Goal: Find specific page/section: Find specific page/section

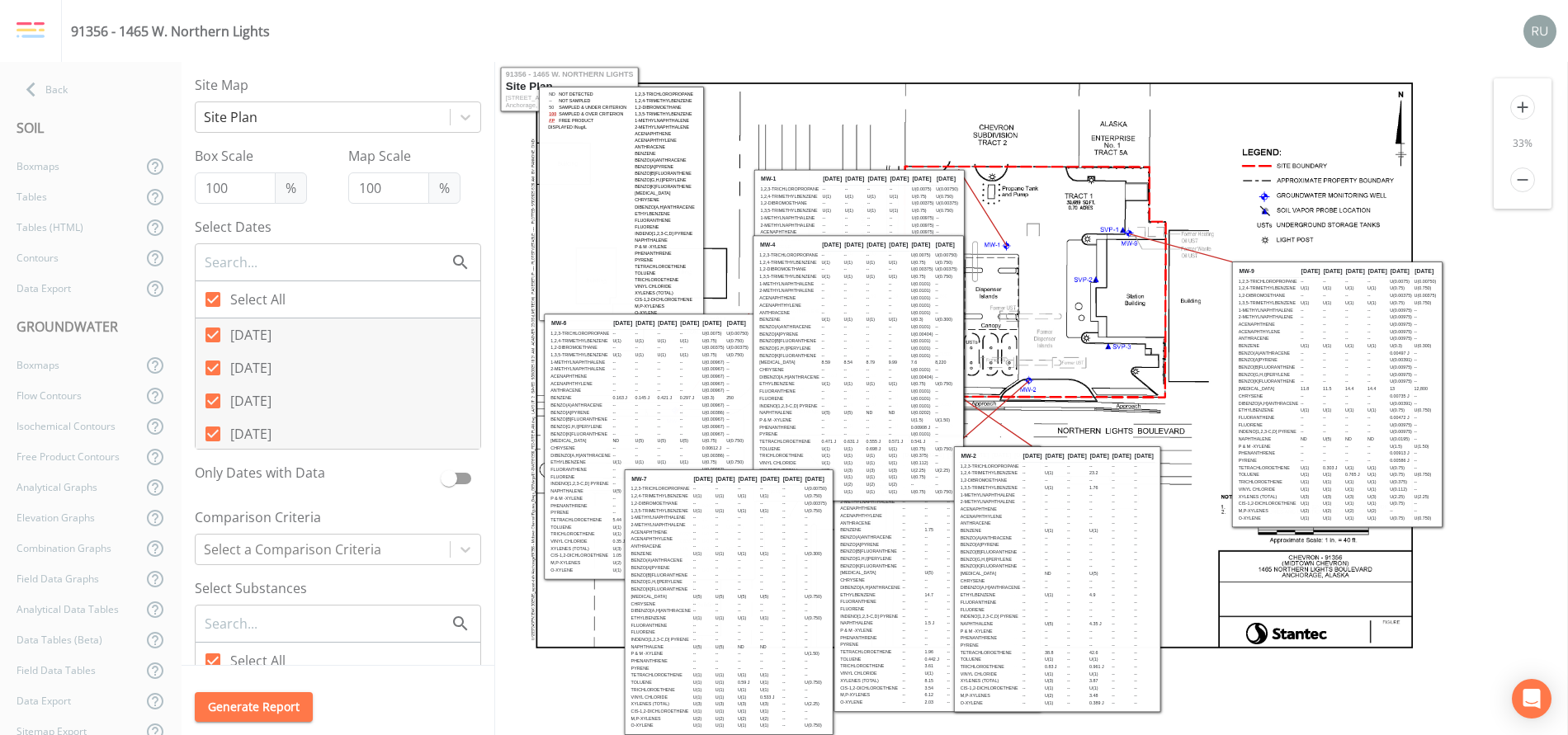
scroll to position [68, 0]
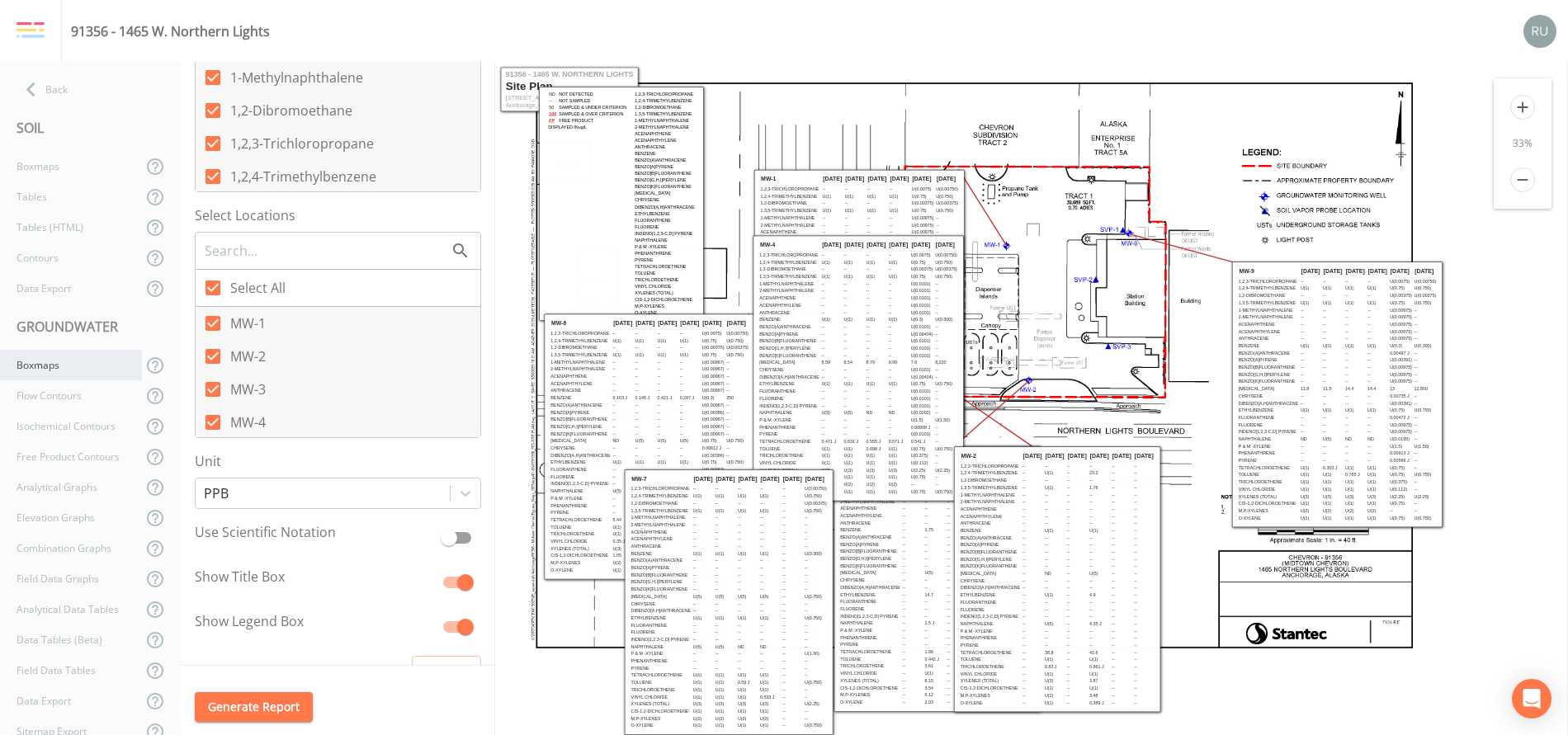
click at [49, 371] on div "Boxmaps" at bounding box center [71, 365] width 142 height 31
click at [37, 586] on div "Boxmaps" at bounding box center [71, 581] width 142 height 31
checkbox input "false"
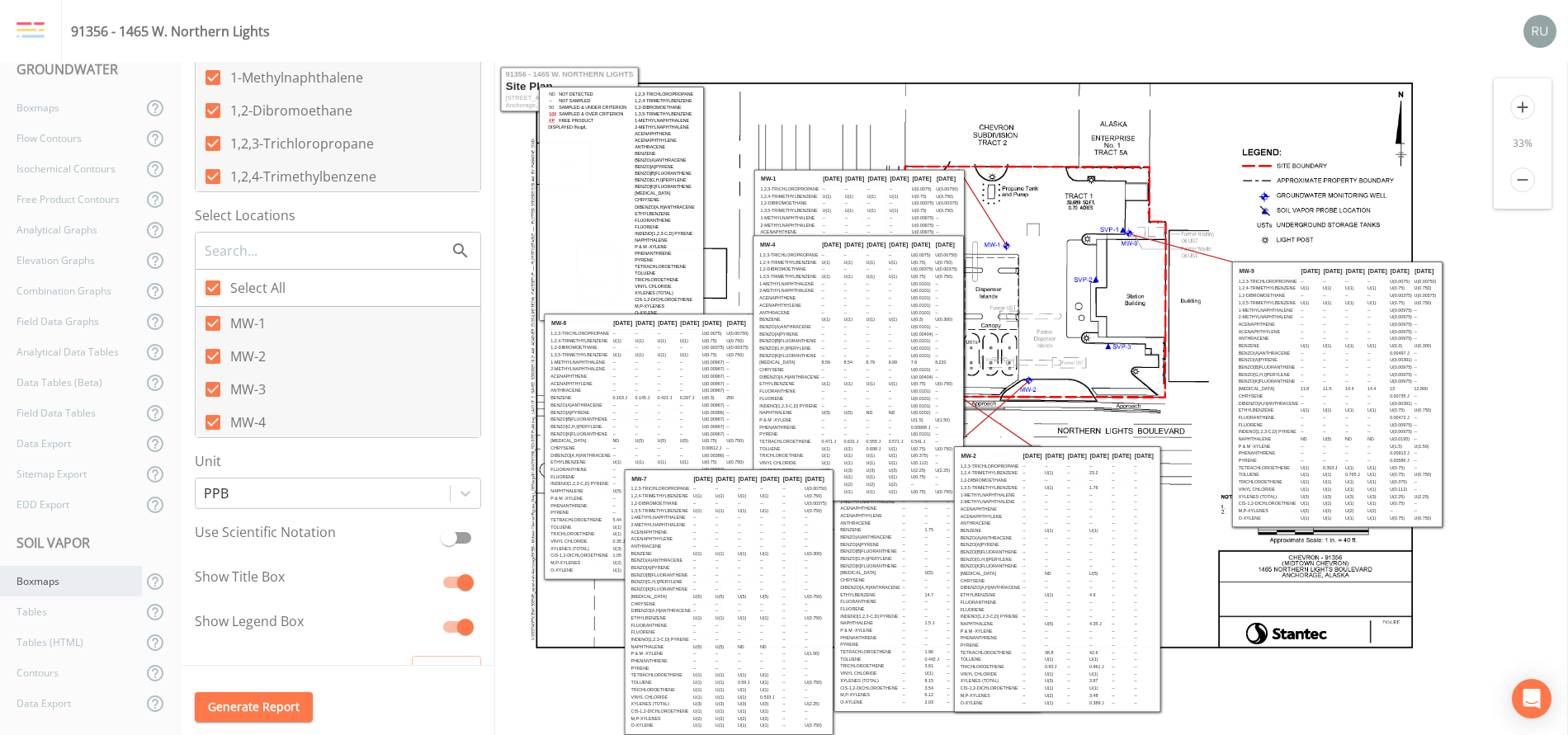
checkbox input "false"
checkbox input "true"
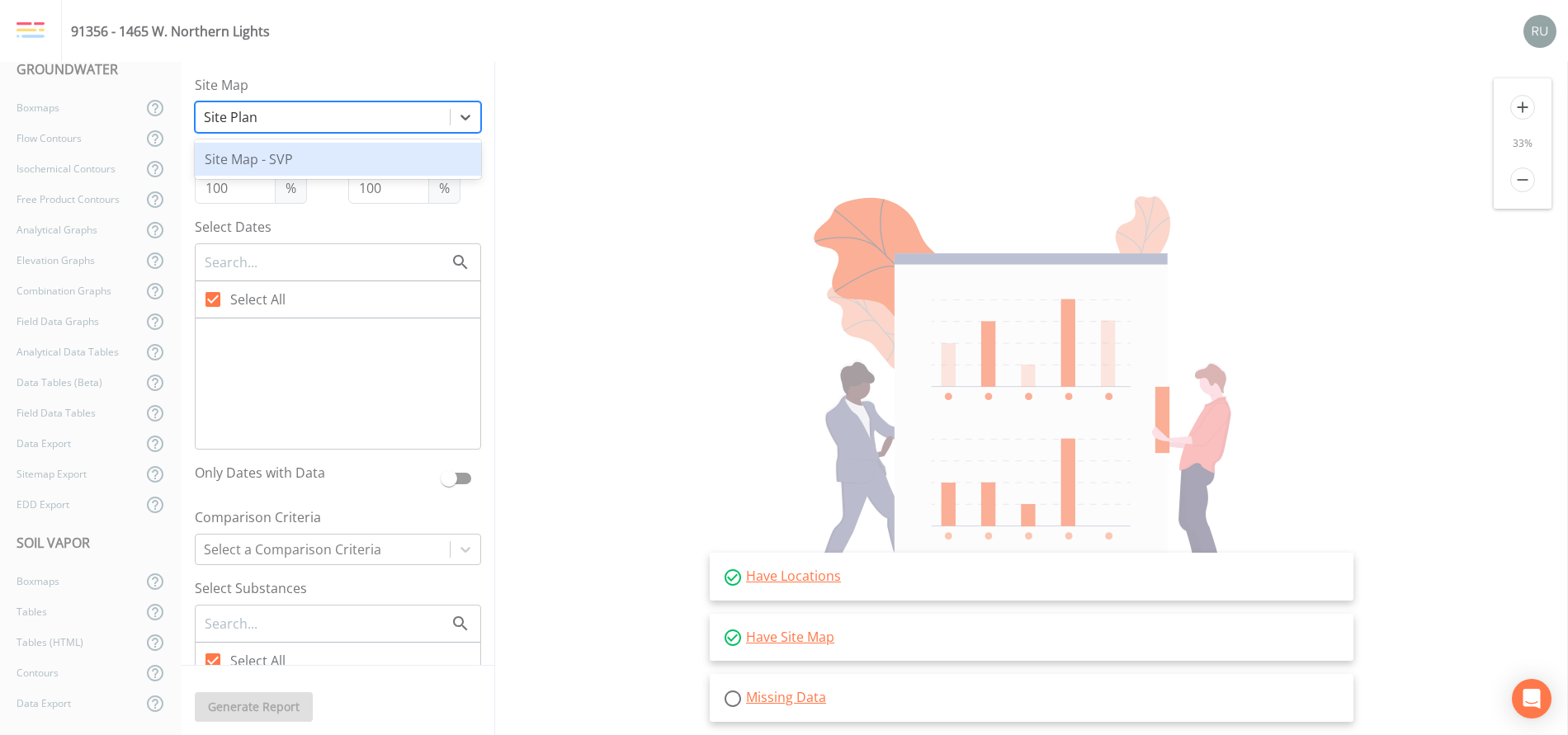
click at [388, 120] on div at bounding box center [322, 118] width 238 height 23
click at [330, 159] on div "Site Map - SVP" at bounding box center [337, 159] width 286 height 33
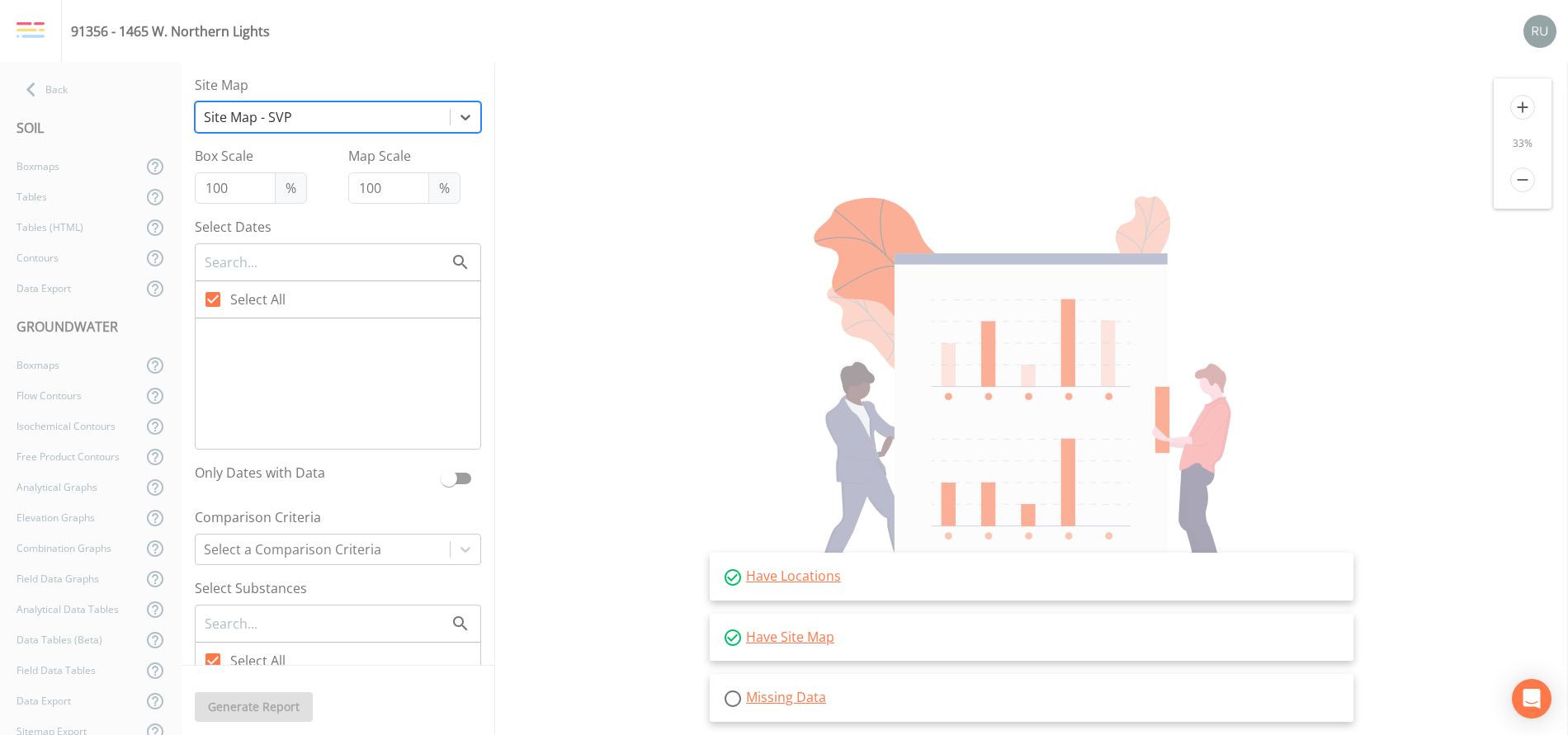
checkbox input "false"
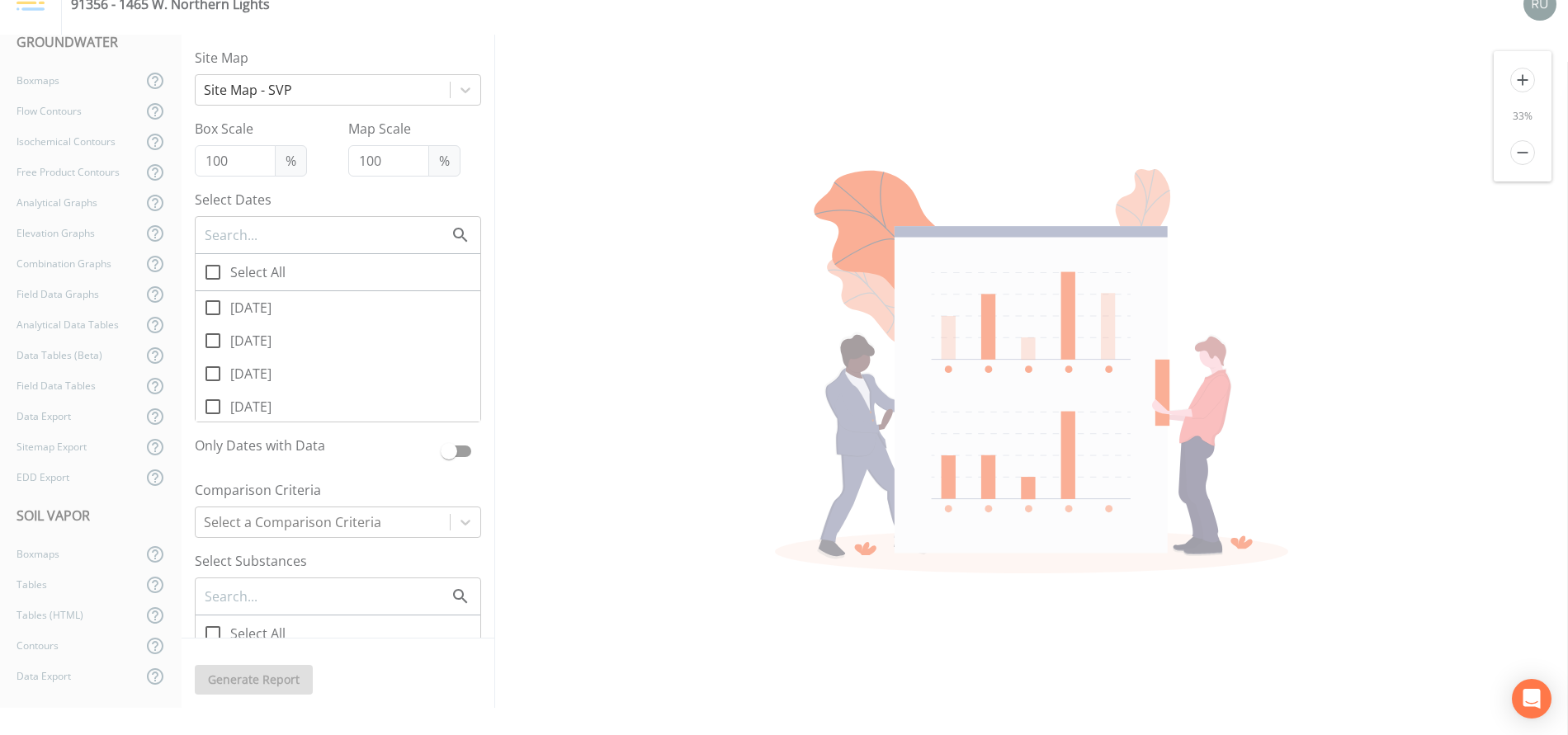
scroll to position [248, 0]
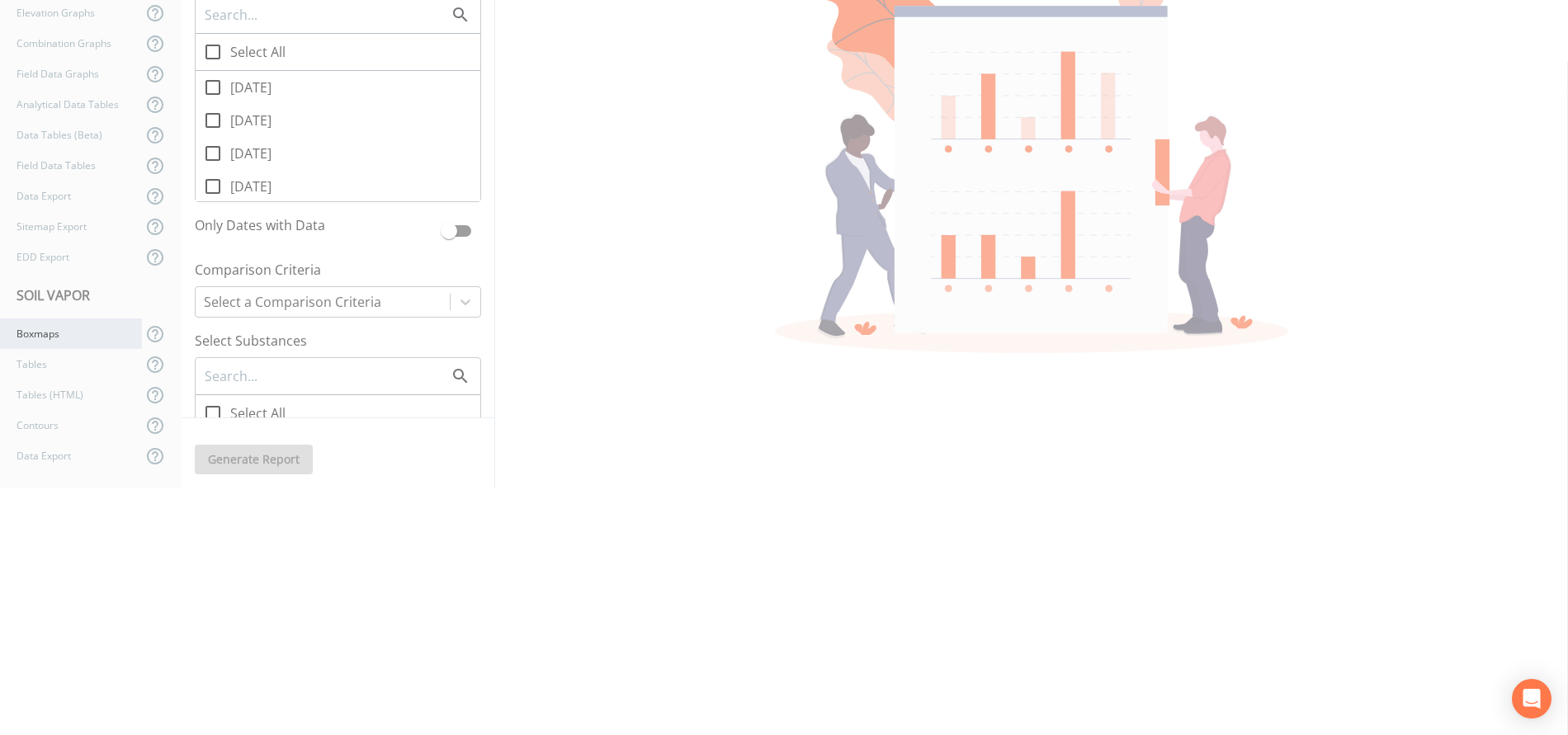
click at [34, 334] on div "Boxmaps" at bounding box center [71, 334] width 142 height 31
checkbox input "true"
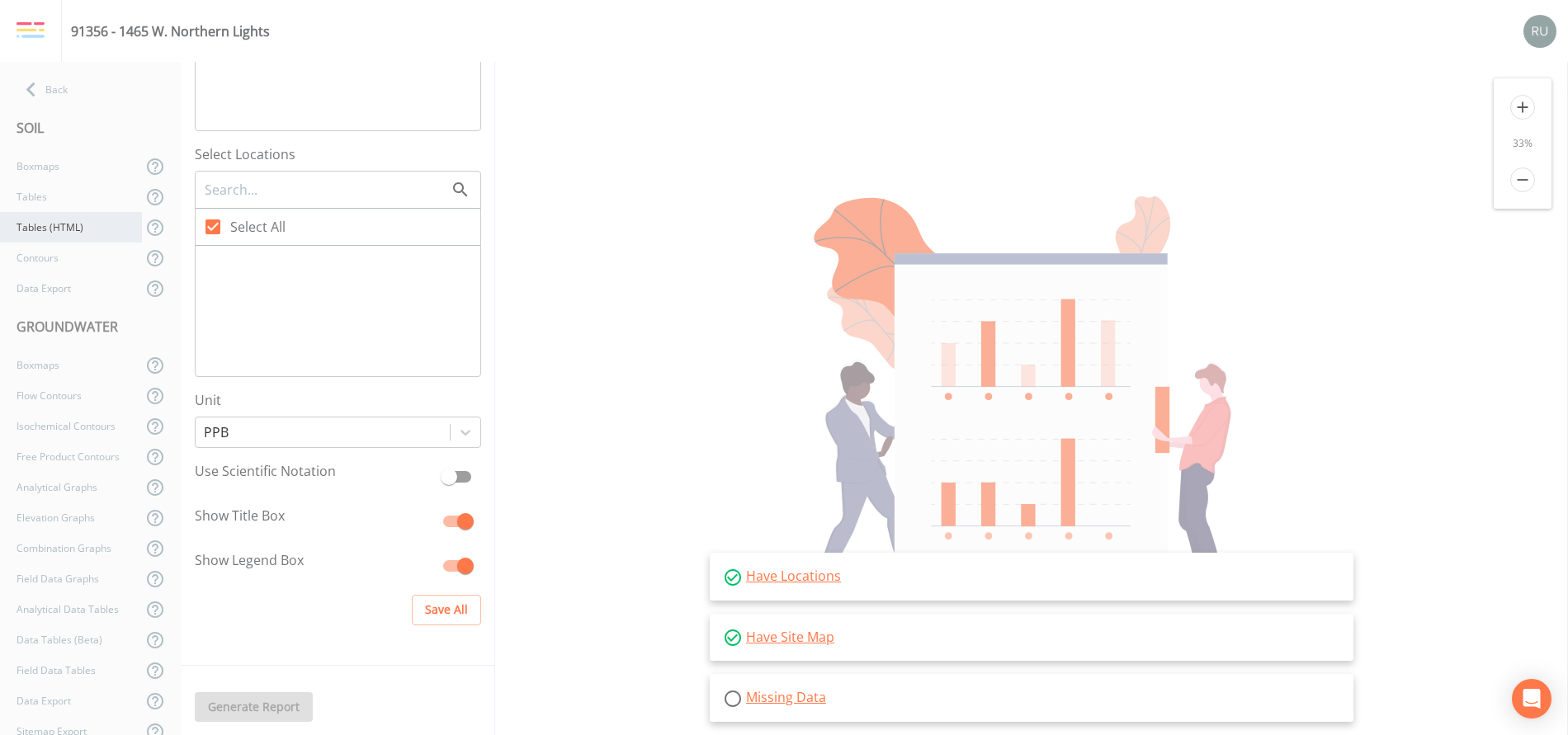
click at [54, 227] on div "Tables (HTML)" at bounding box center [71, 227] width 142 height 31
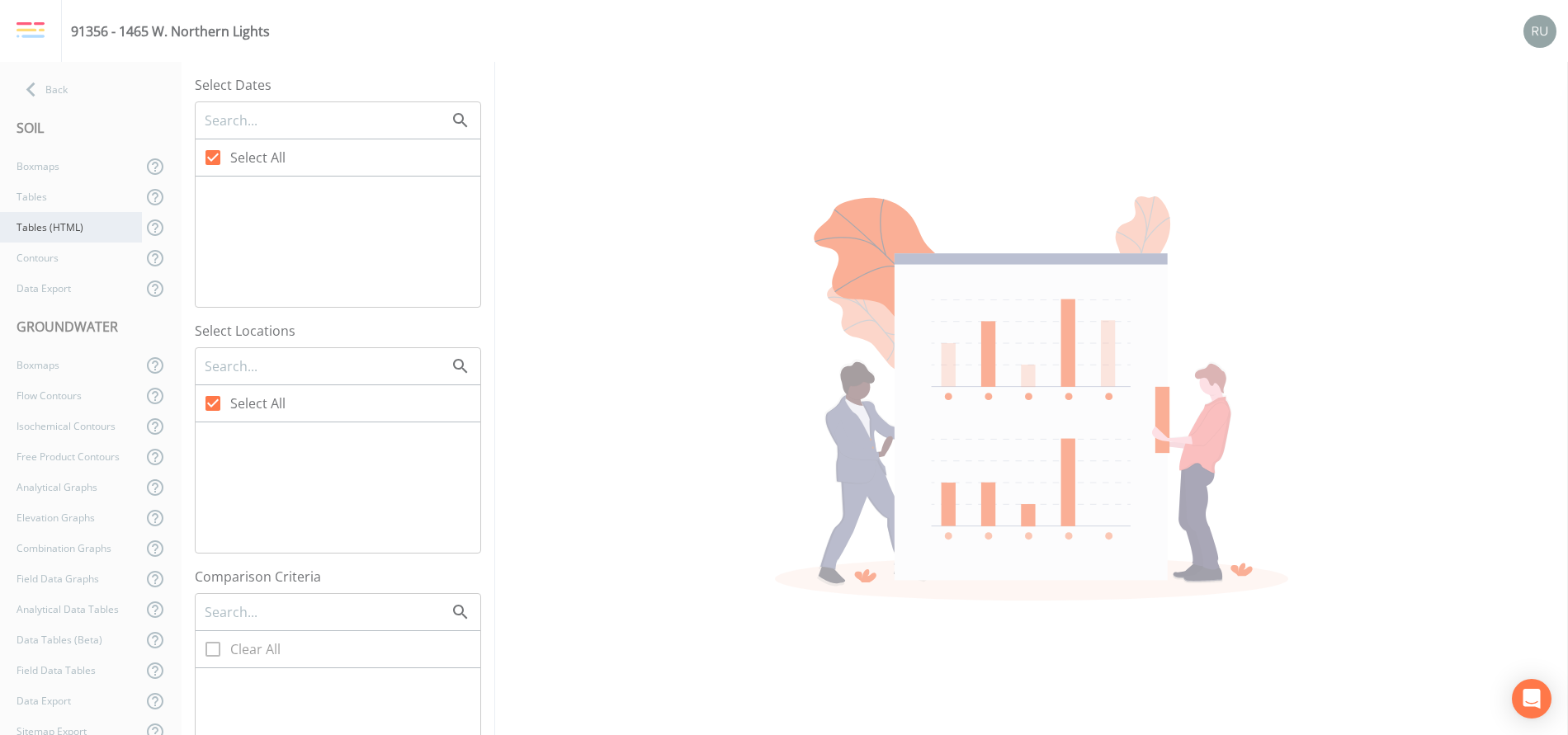
checkbox input "false"
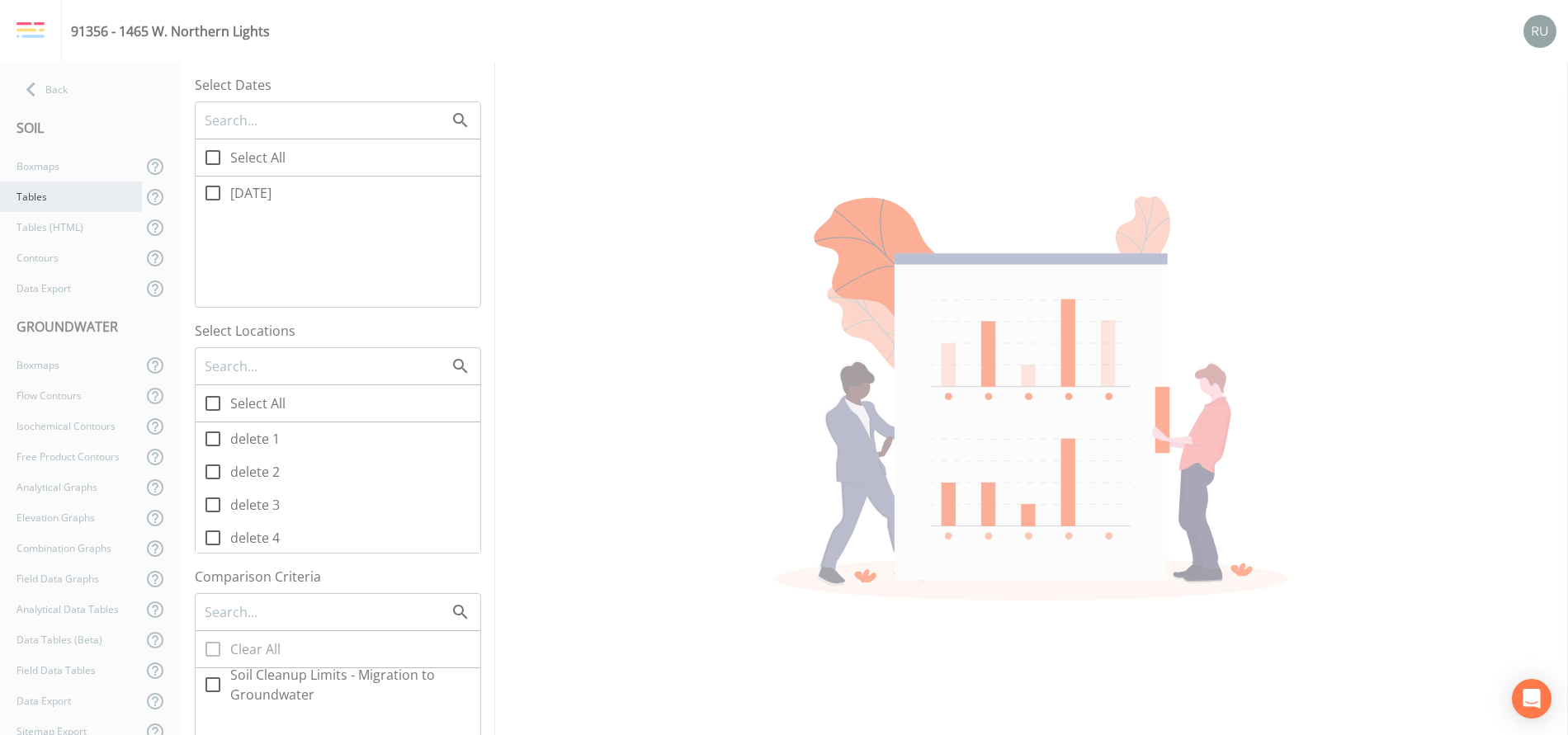
click at [43, 199] on div "Tables" at bounding box center [71, 197] width 142 height 31
click at [216, 165] on icon at bounding box center [213, 158] width 15 height 15
click at [212, 157] on input "Select All" at bounding box center [204, 149] width 17 height 17
checkbox input "true"
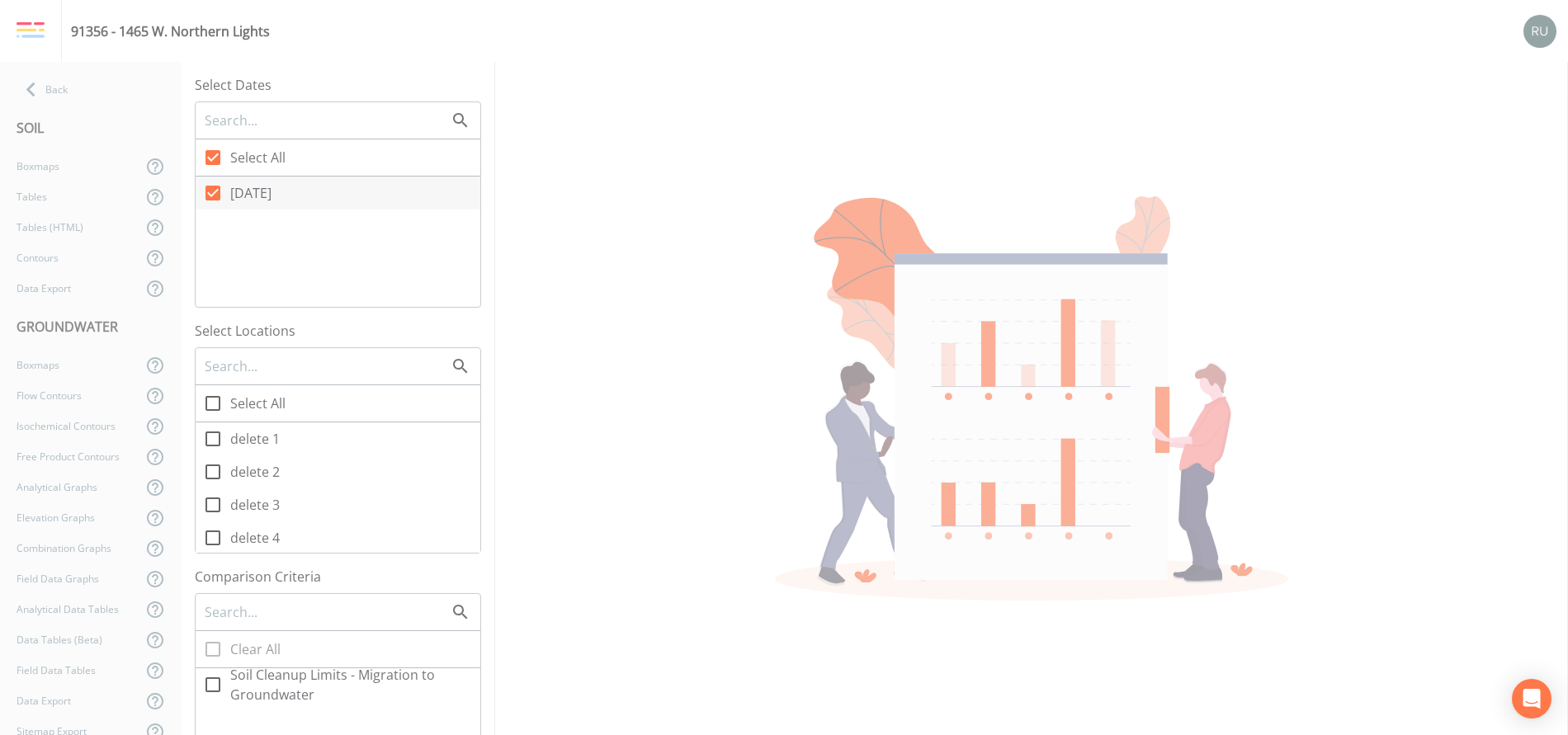
click at [210, 400] on input "Select All" at bounding box center [204, 395] width 17 height 17
checkbox input "true"
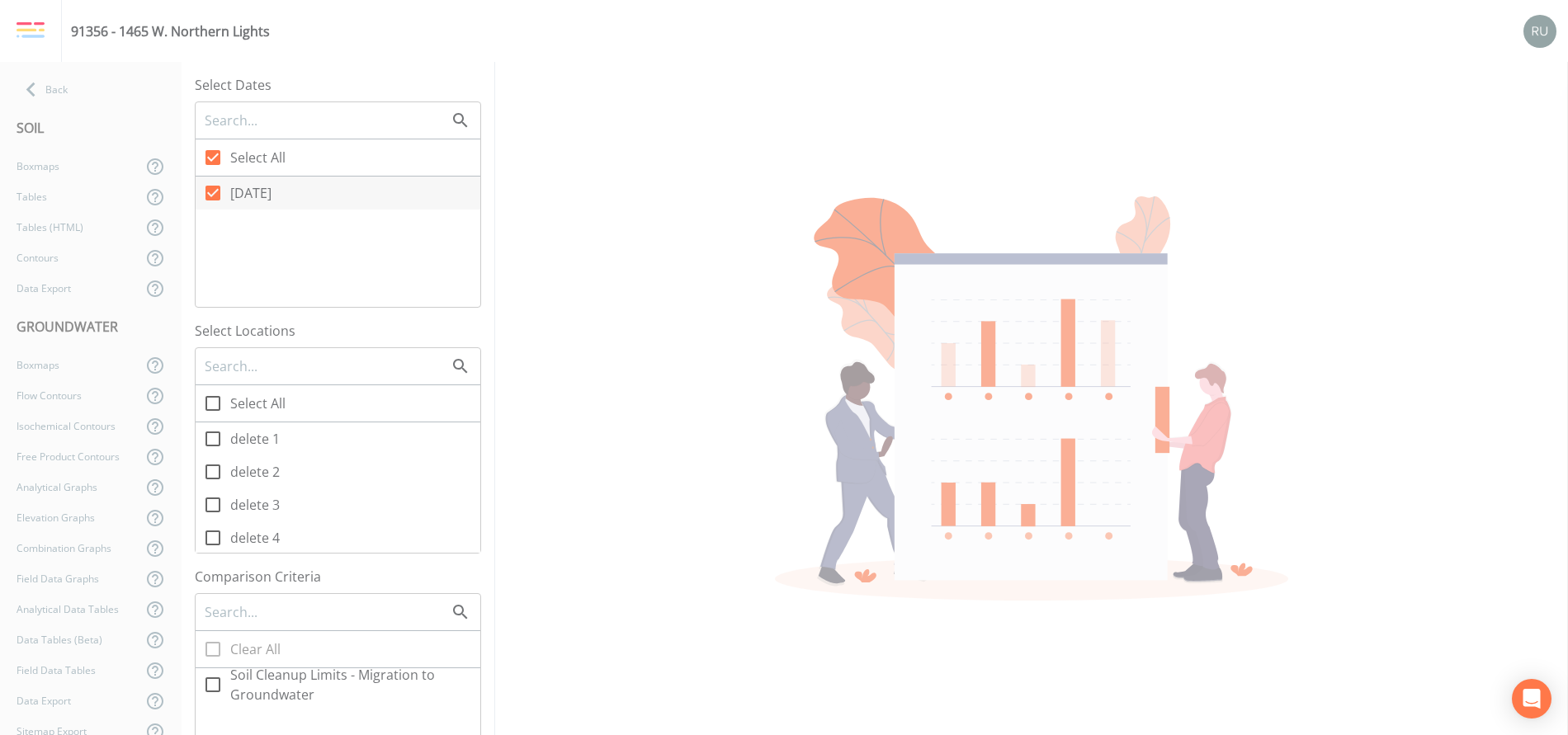
checkbox input "true"
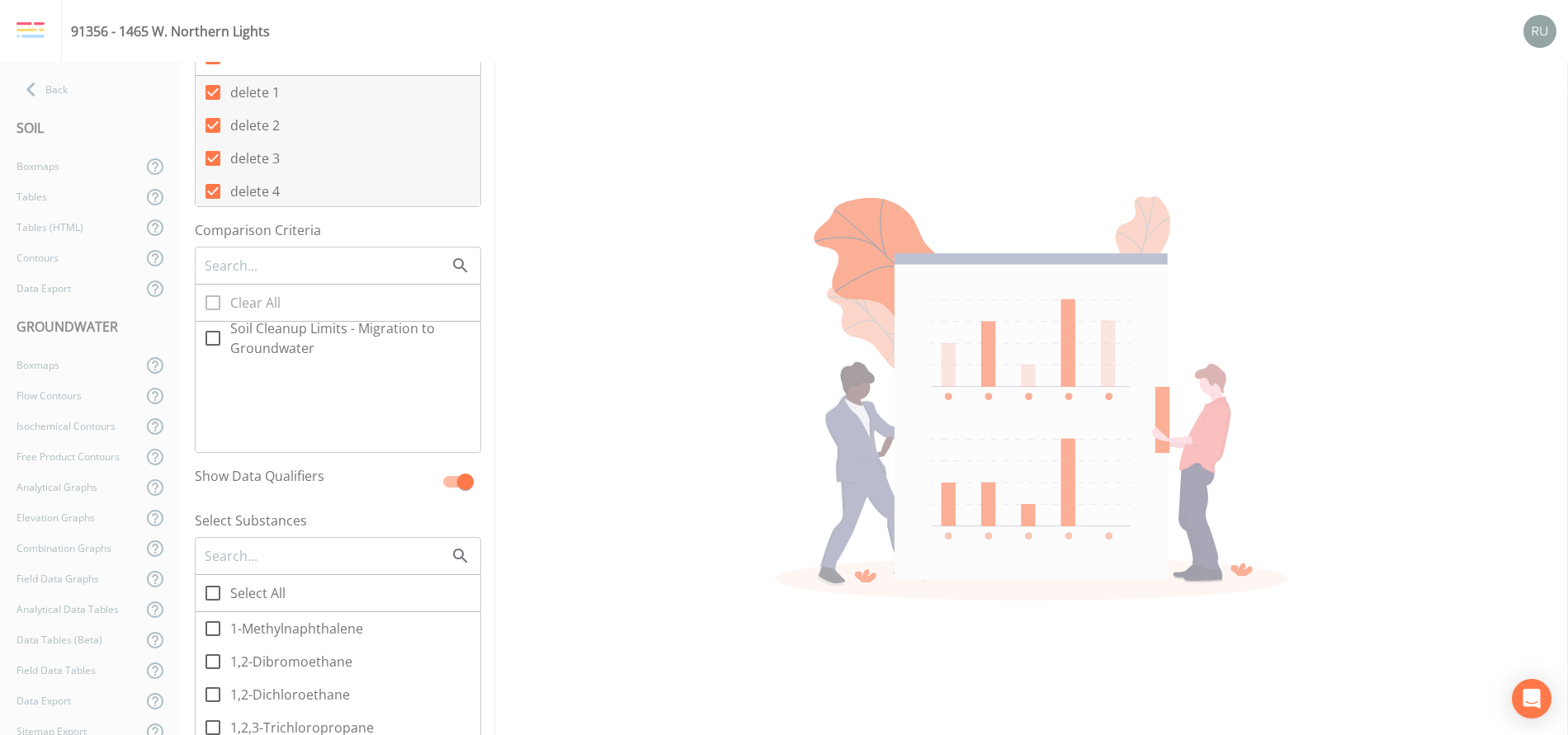
scroll to position [371, 0]
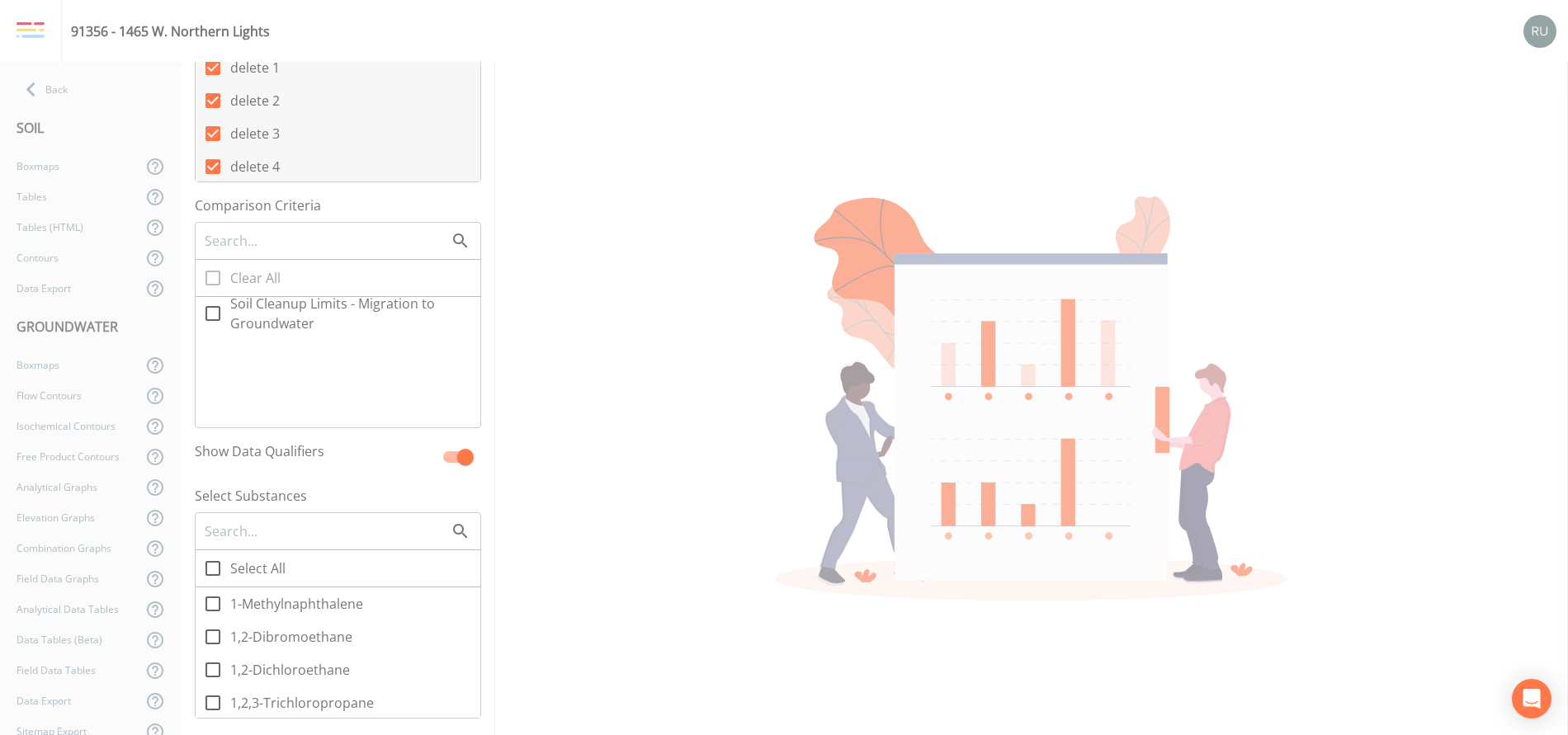
click at [205, 316] on icon at bounding box center [213, 314] width 15 height 15
click at [205, 313] on input "Soil Cleanup Limits - Migration to Groundwater" at bounding box center [204, 305] width 17 height 17
checkbox input "true"
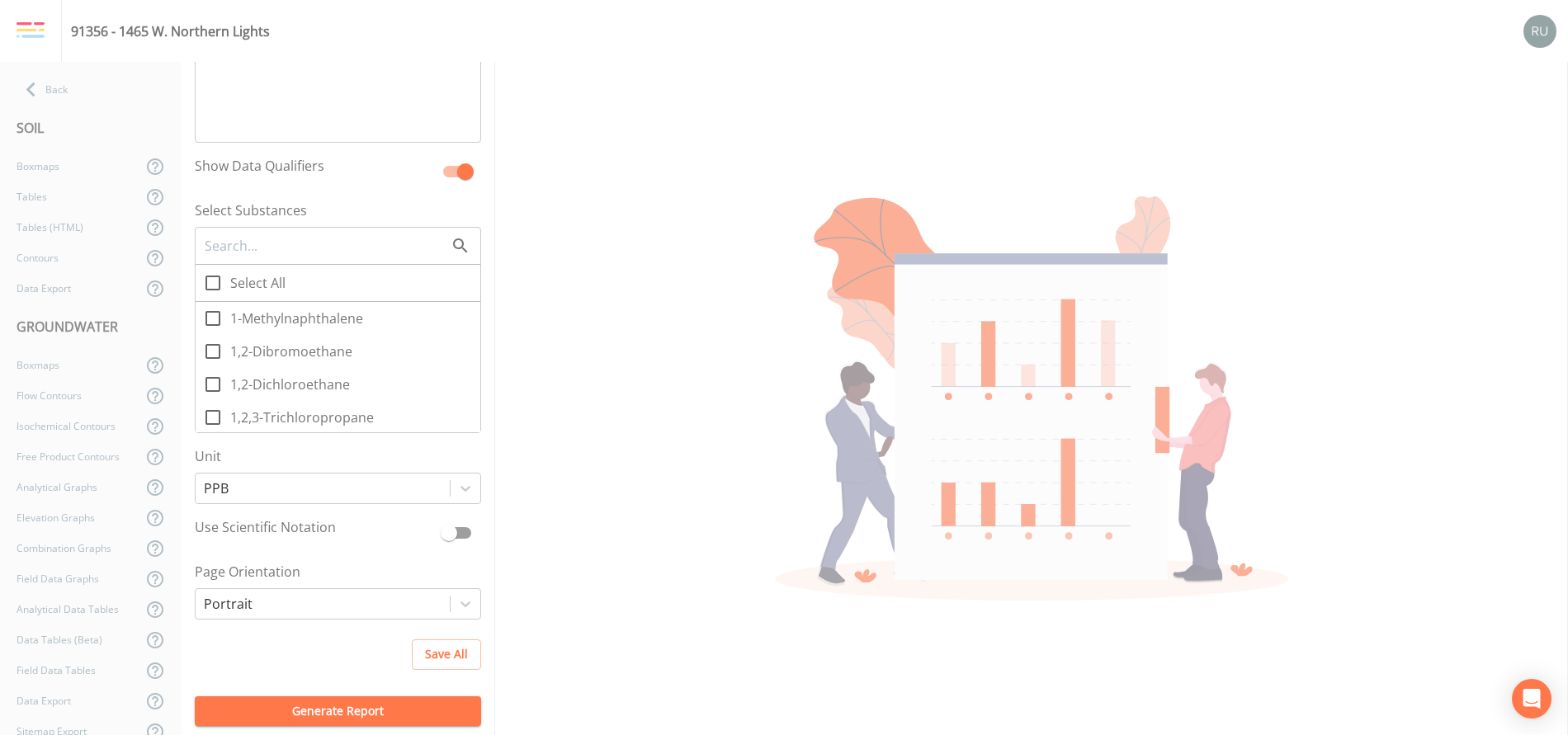
scroll to position [661, 0]
click at [214, 284] on icon at bounding box center [213, 279] width 20 height 20
click at [212, 278] on input "Select All" at bounding box center [204, 269] width 17 height 17
checkbox input "true"
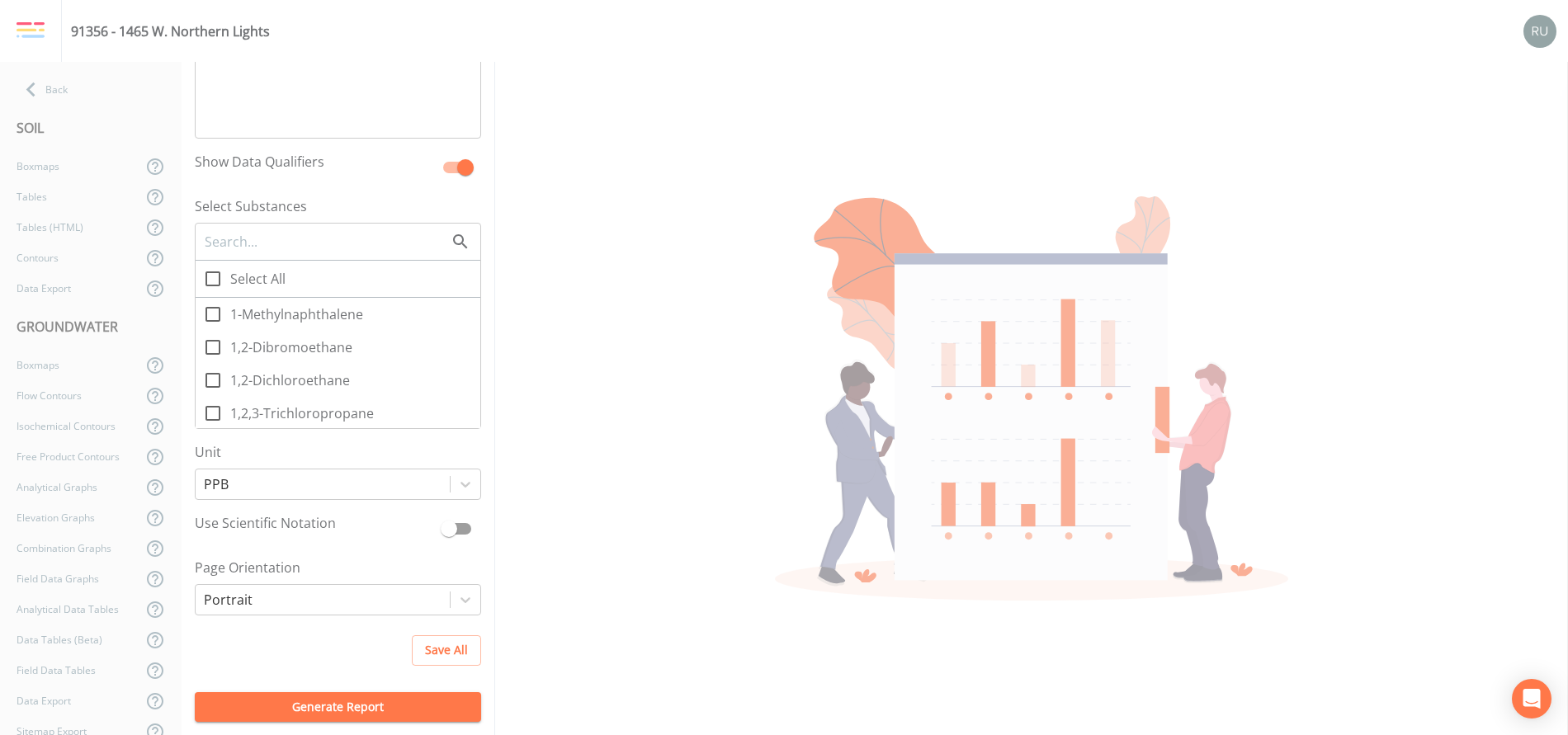
checkbox input "true"
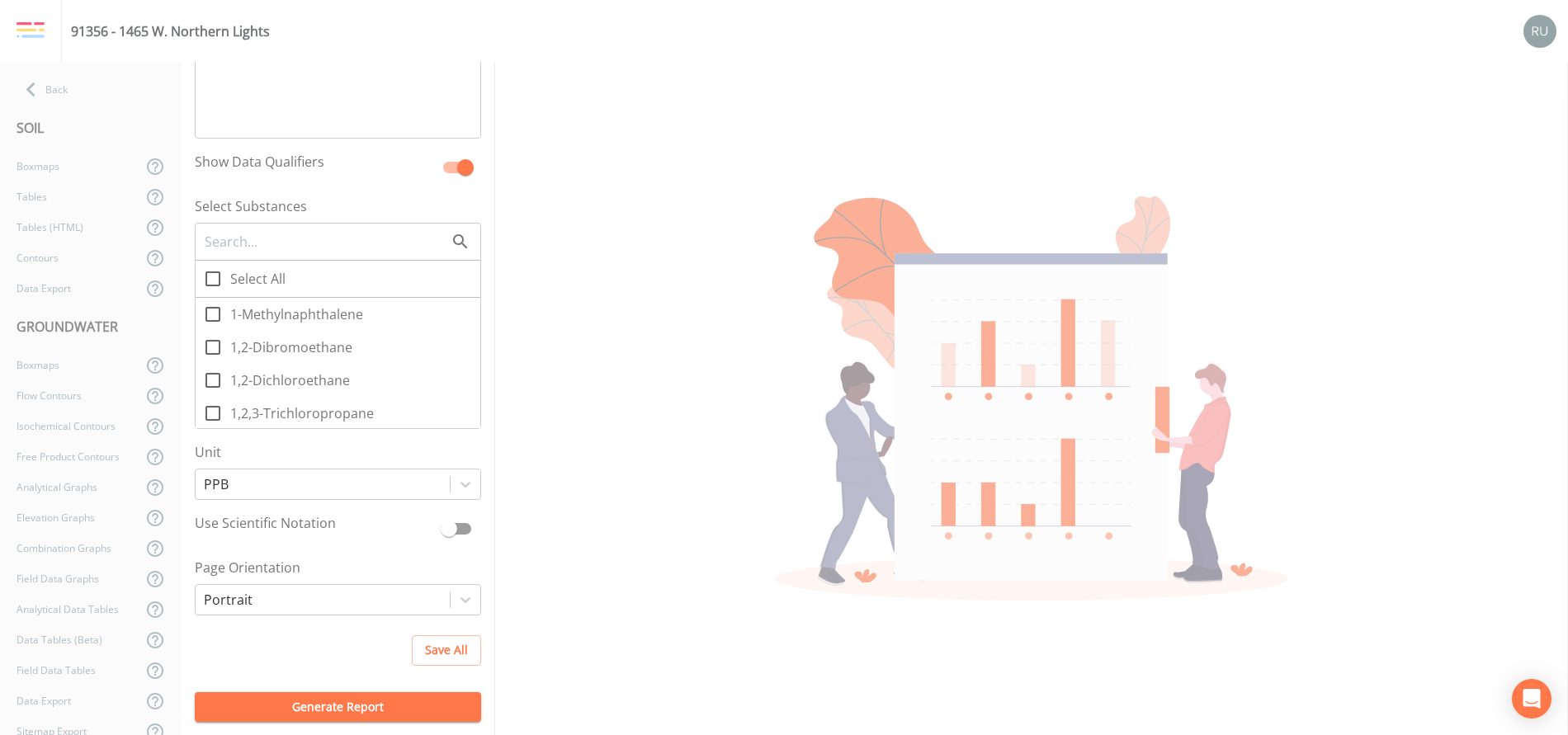
checkbox input "true"
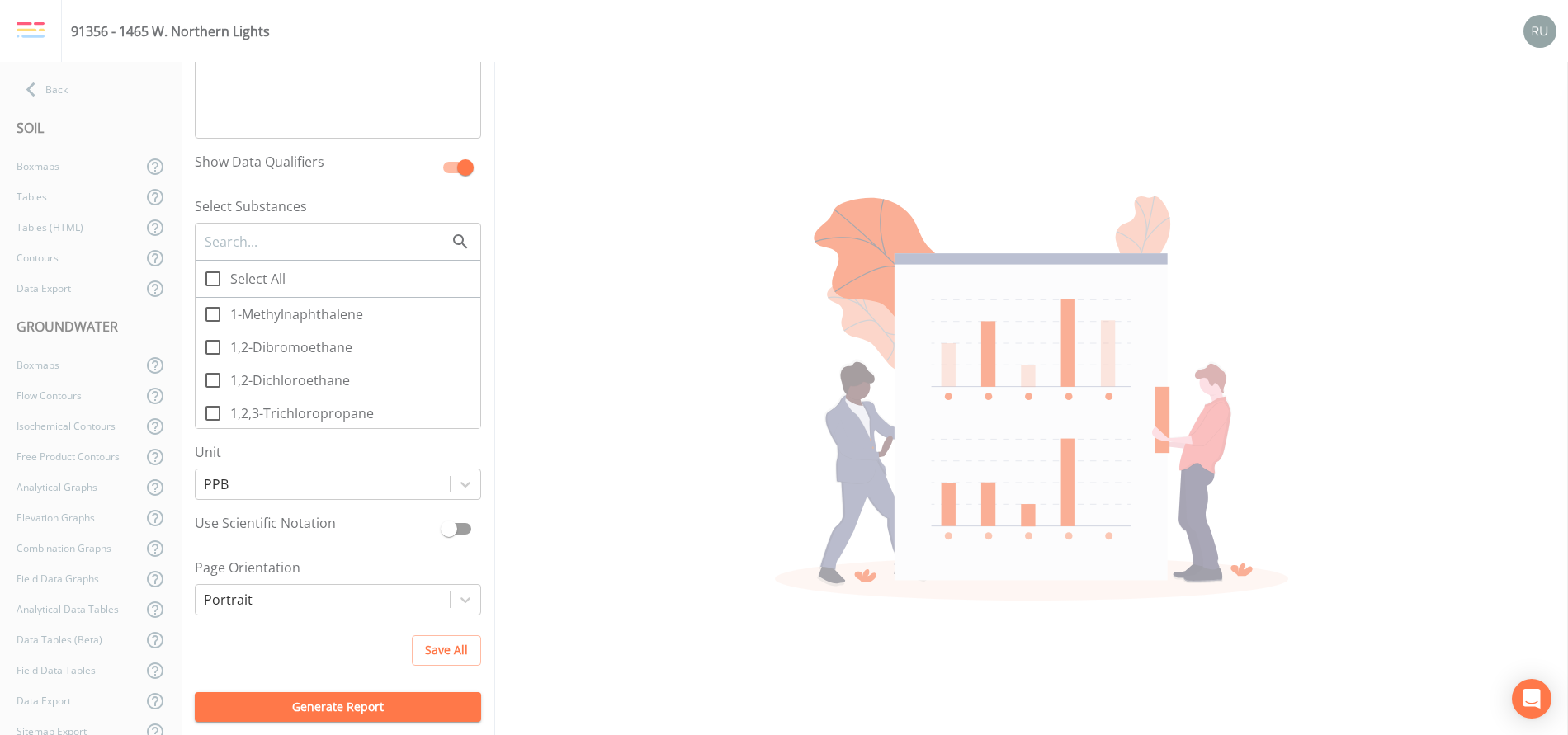
checkbox input "true"
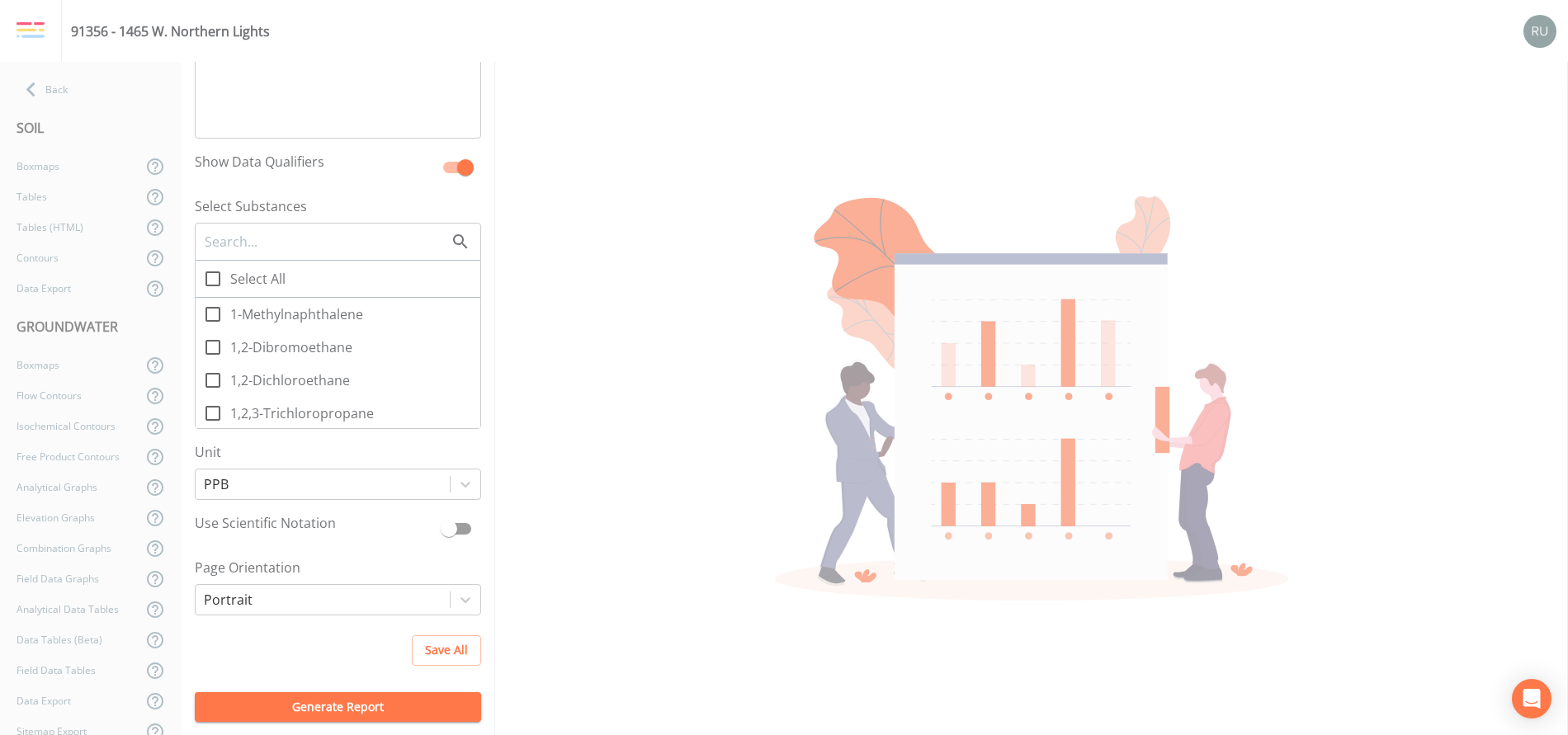
checkbox input "true"
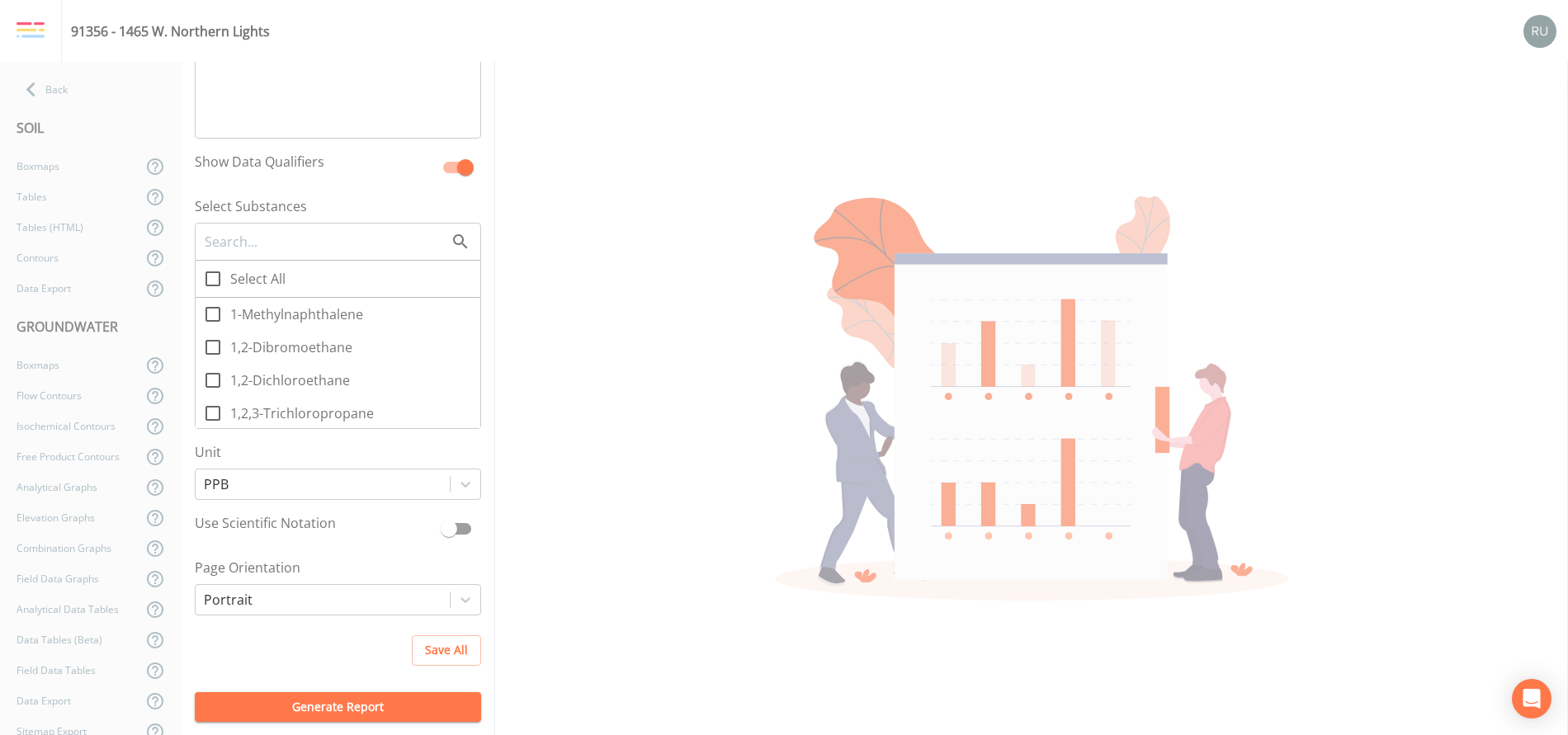
checkbox input "true"
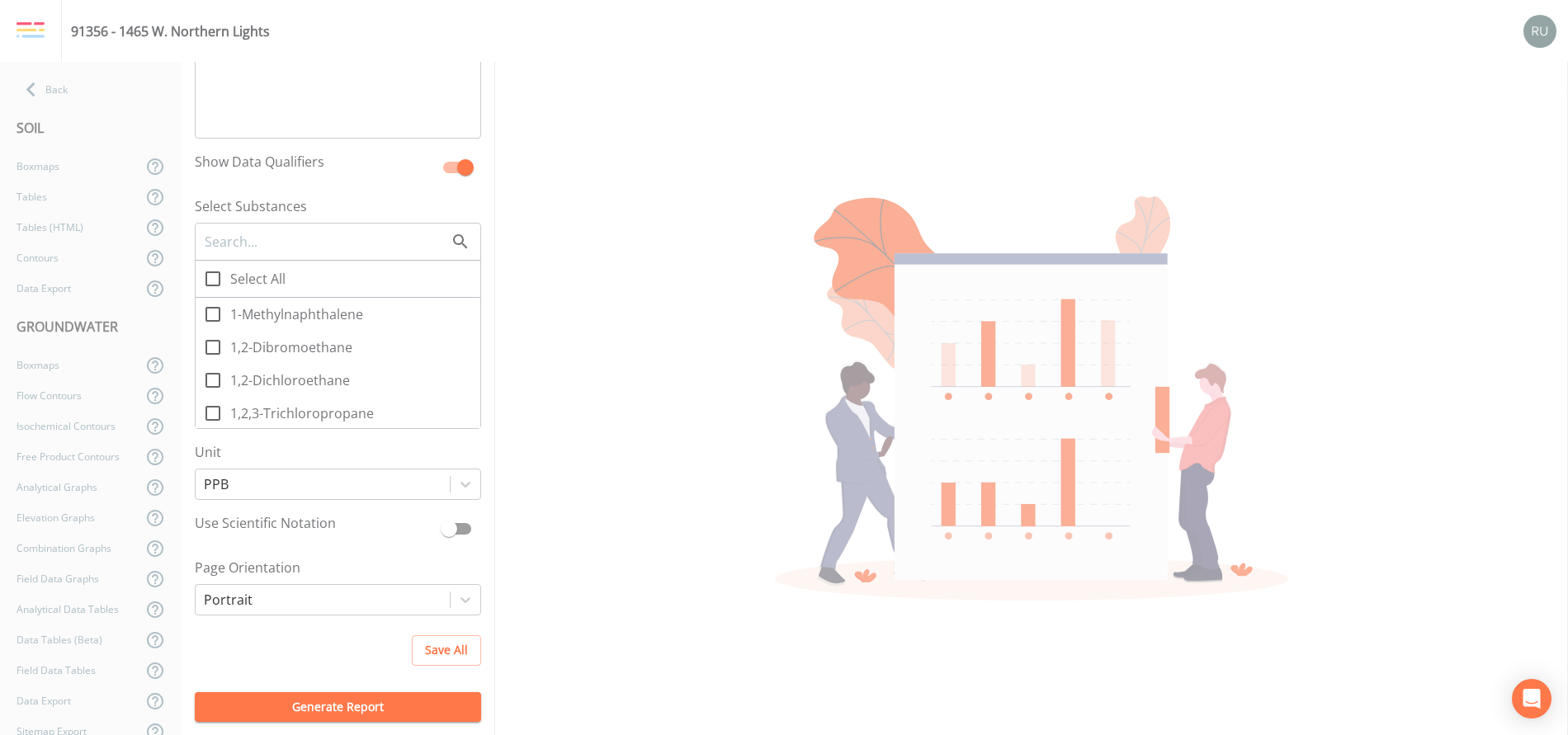
checkbox input "true"
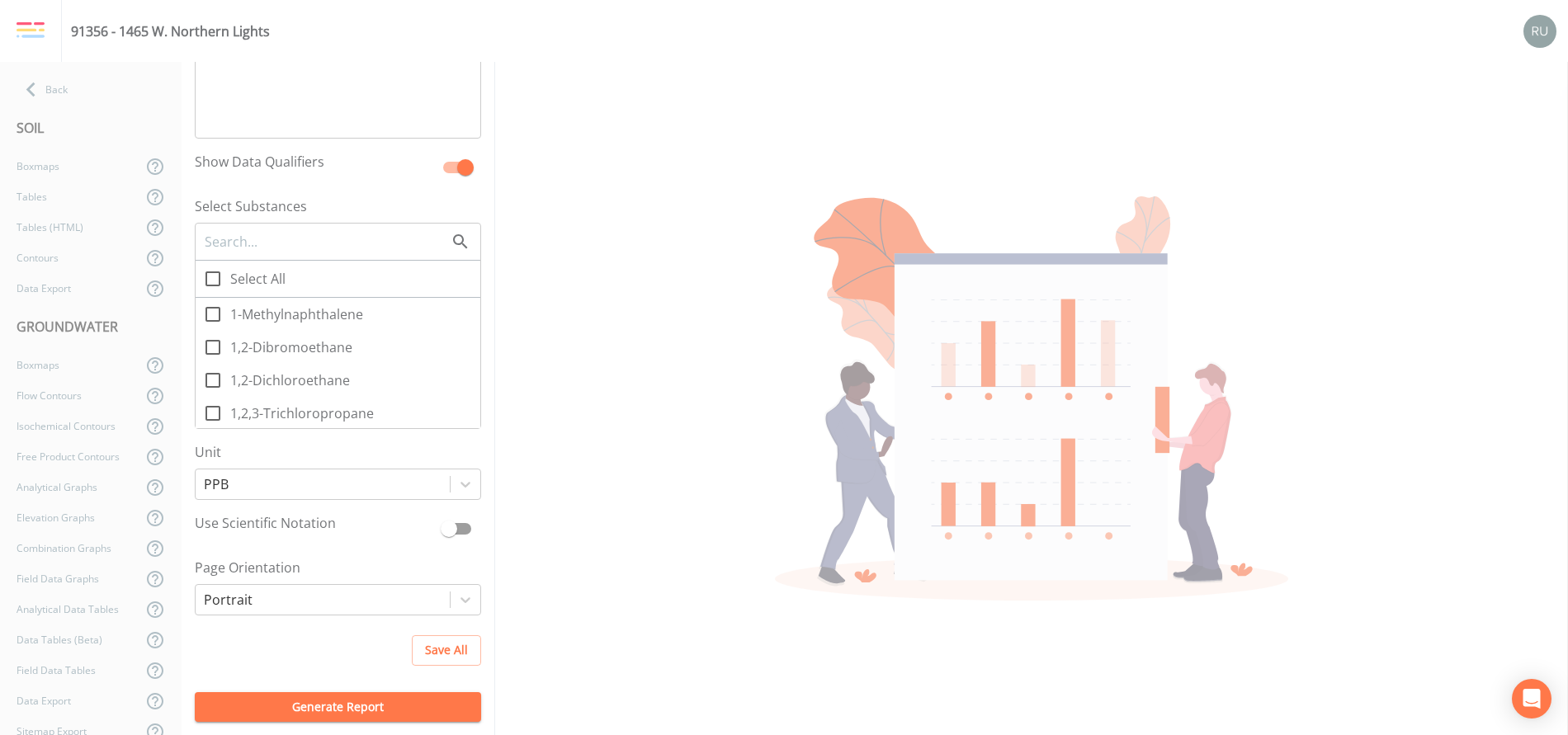
checkbox input "true"
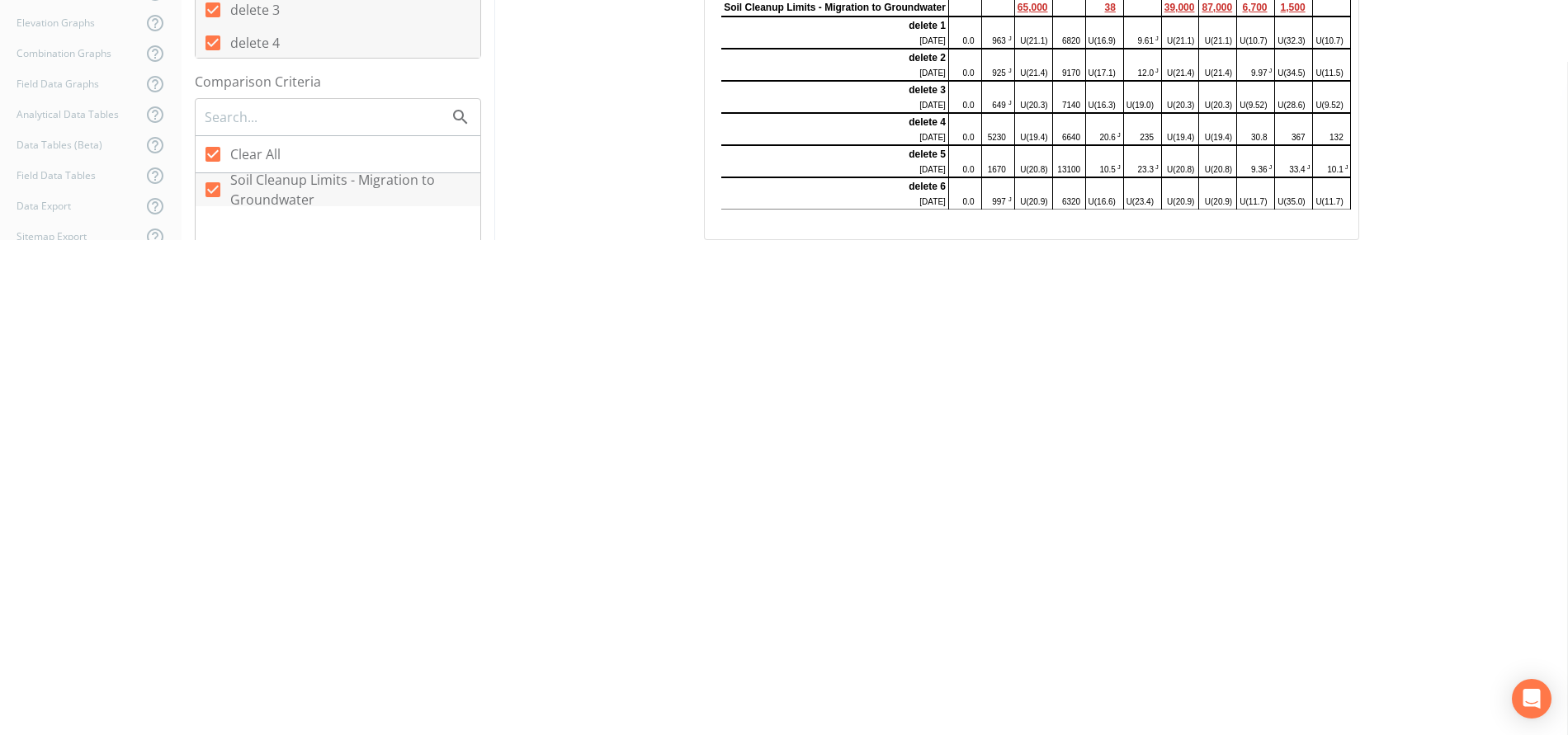
scroll to position [0, 0]
